Goal: Unclear

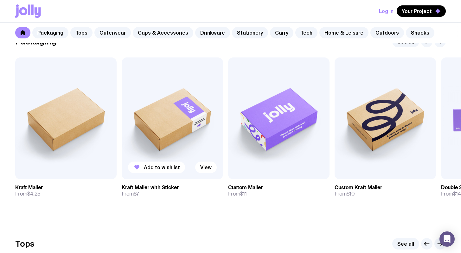
scroll to position [99, 0]
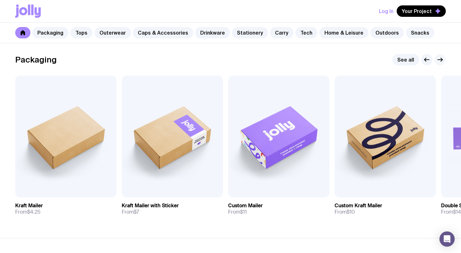
click at [443, 61] on icon "button" at bounding box center [440, 60] width 8 height 8
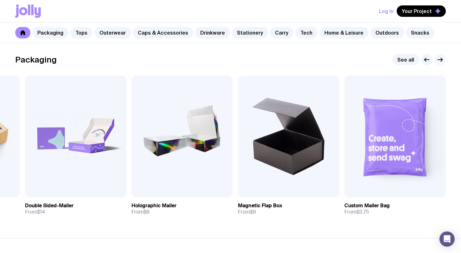
click at [443, 61] on icon "button" at bounding box center [440, 60] width 8 height 8
click at [440, 61] on icon "button" at bounding box center [440, 60] width 8 height 8
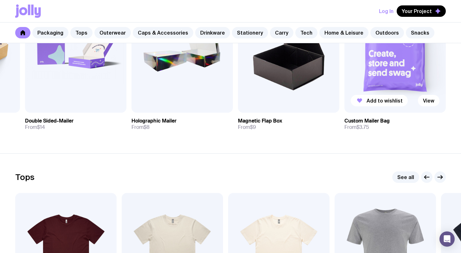
scroll to position [284, 0]
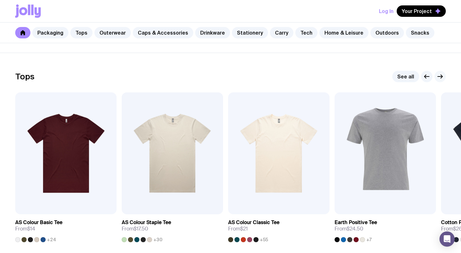
click at [439, 74] on icon "button" at bounding box center [440, 77] width 8 height 8
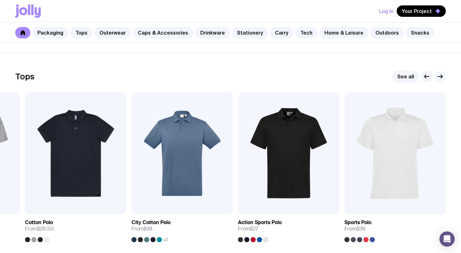
click at [440, 74] on icon "button" at bounding box center [440, 77] width 8 height 8
click at [431, 75] on button "button" at bounding box center [426, 76] width 11 height 11
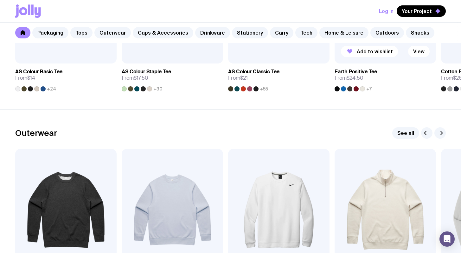
scroll to position [511, 0]
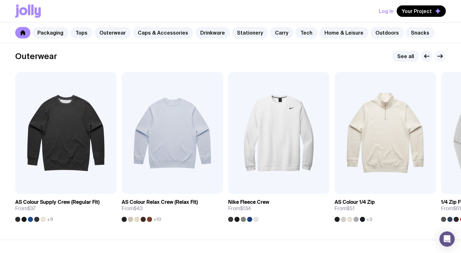
click at [442, 58] on icon "button" at bounding box center [440, 56] width 8 height 8
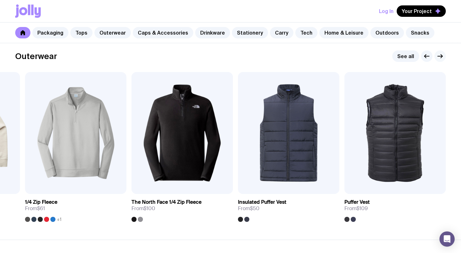
click at [442, 58] on icon "button" at bounding box center [440, 56] width 8 height 8
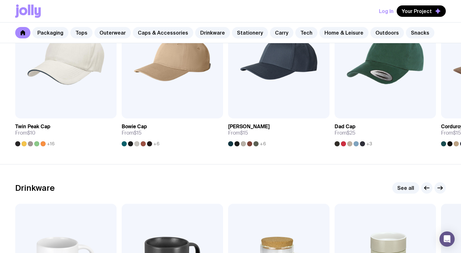
scroll to position [899, 0]
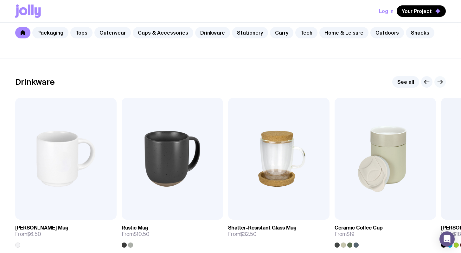
click at [439, 81] on icon "button" at bounding box center [440, 82] width 8 height 8
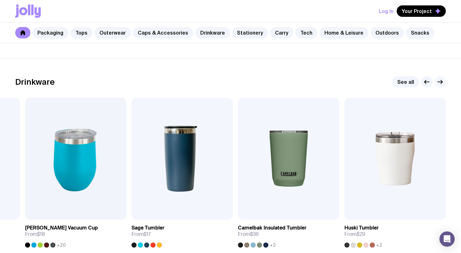
click at [439, 81] on icon "button" at bounding box center [440, 82] width 8 height 8
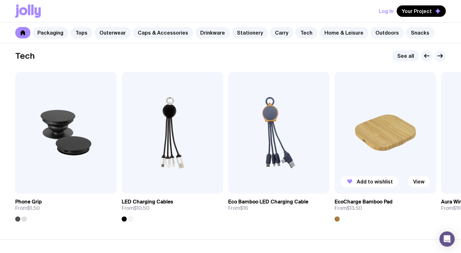
scroll to position [1524, 0]
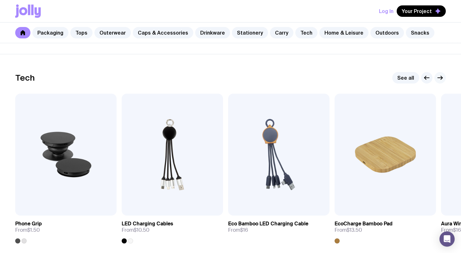
click at [442, 80] on icon "button" at bounding box center [440, 78] width 8 height 8
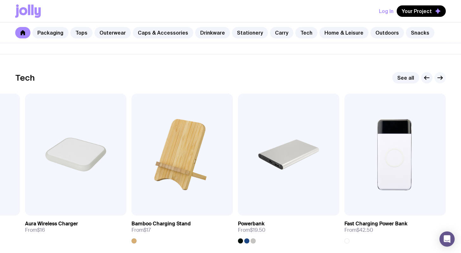
click at [442, 80] on icon "button" at bounding box center [440, 78] width 8 height 8
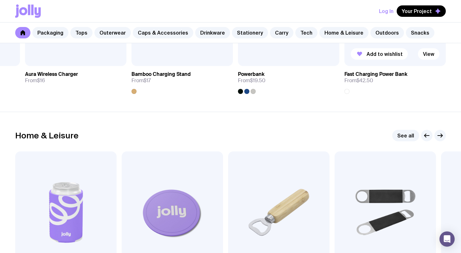
scroll to position [1745, 0]
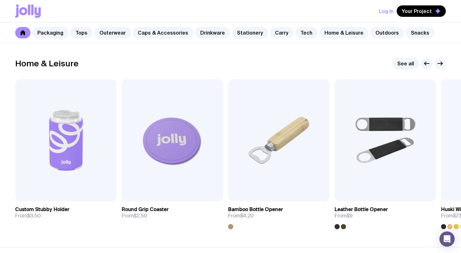
click at [441, 68] on button "button" at bounding box center [440, 63] width 11 height 11
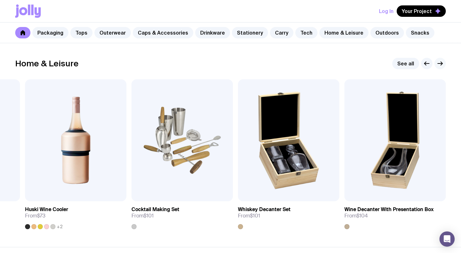
click at [441, 68] on button "button" at bounding box center [440, 63] width 11 height 11
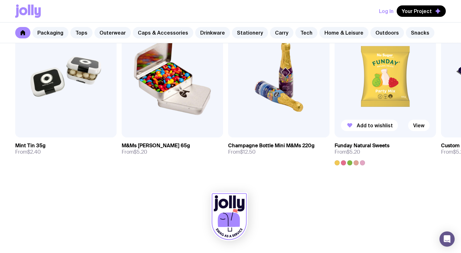
scroll to position [2131, 0]
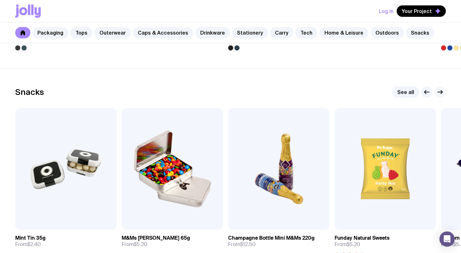
click at [441, 89] on icon "button" at bounding box center [440, 92] width 8 height 8
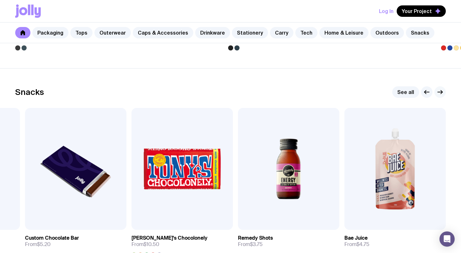
click at [441, 89] on icon "button" at bounding box center [440, 92] width 8 height 8
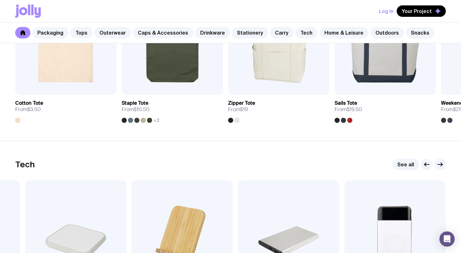
scroll to position [1340, 0]
